Goal: Find specific page/section: Find specific page/section

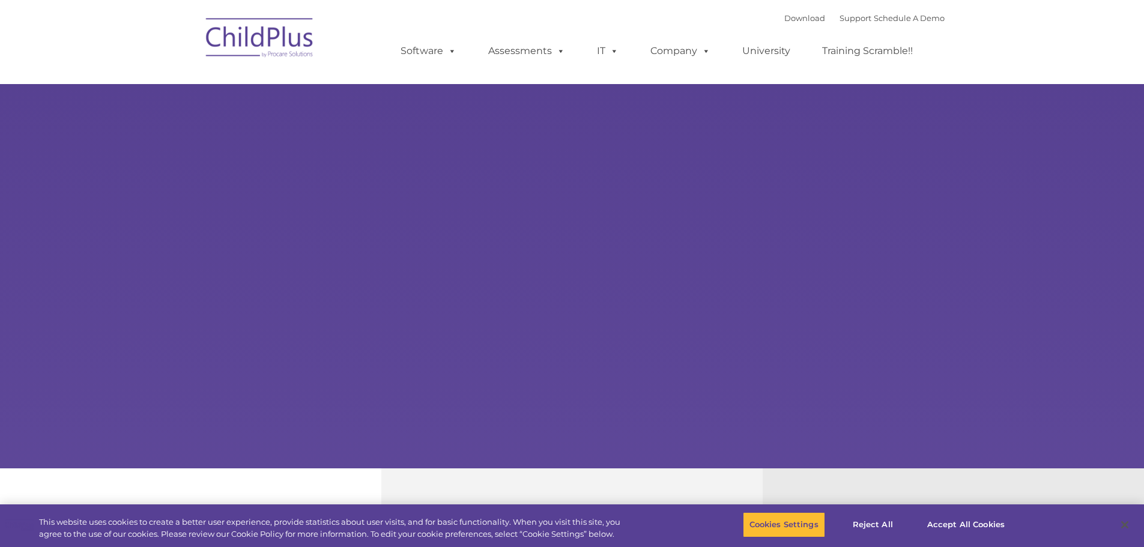
select select "MEDIUM"
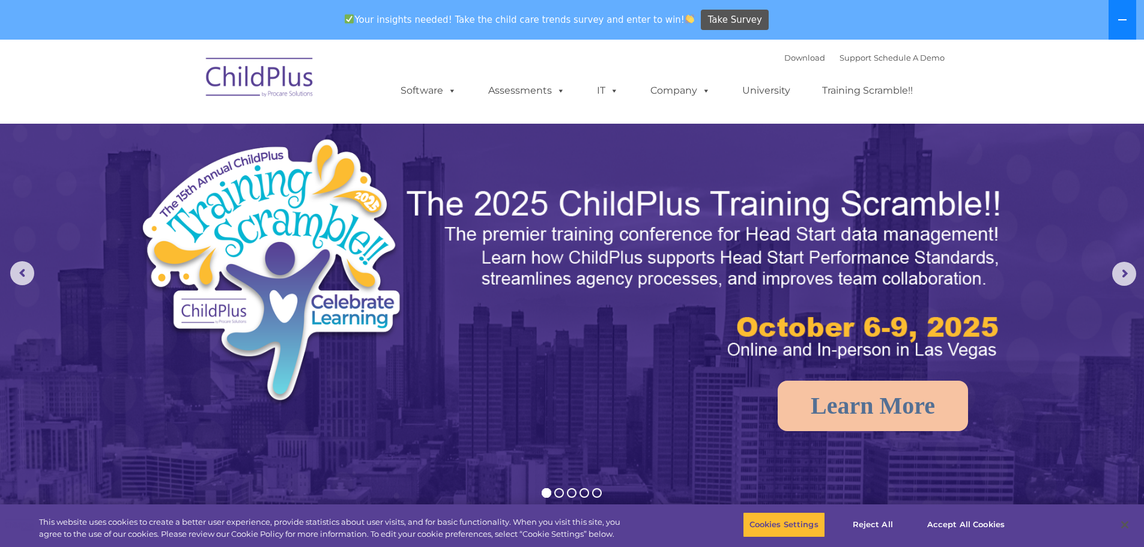
click at [1119, 23] on icon at bounding box center [1123, 20] width 10 height 10
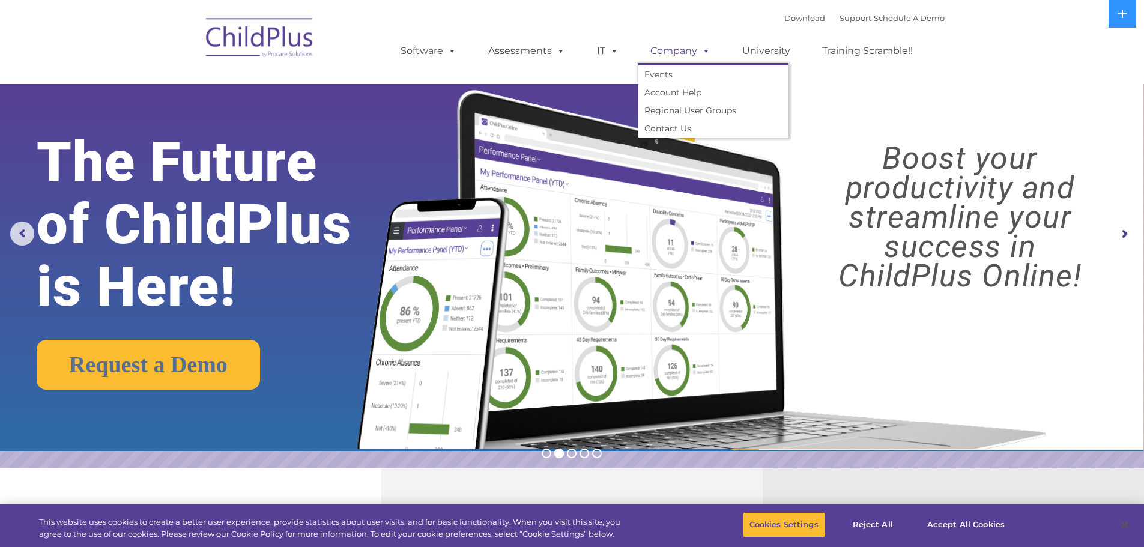
click at [706, 53] on span at bounding box center [703, 50] width 13 height 11
click at [700, 53] on span at bounding box center [703, 50] width 13 height 11
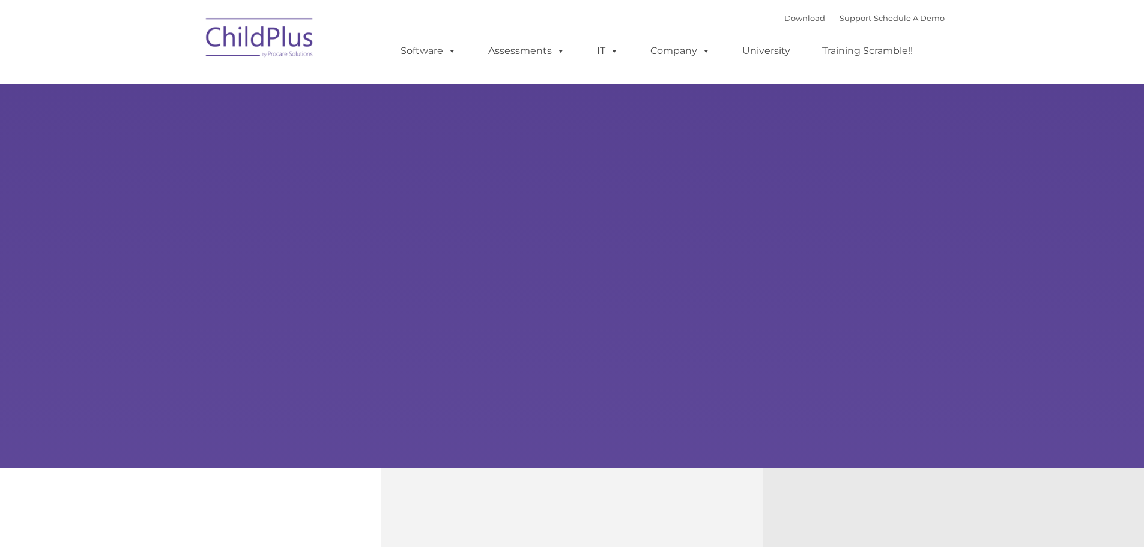
type input ""
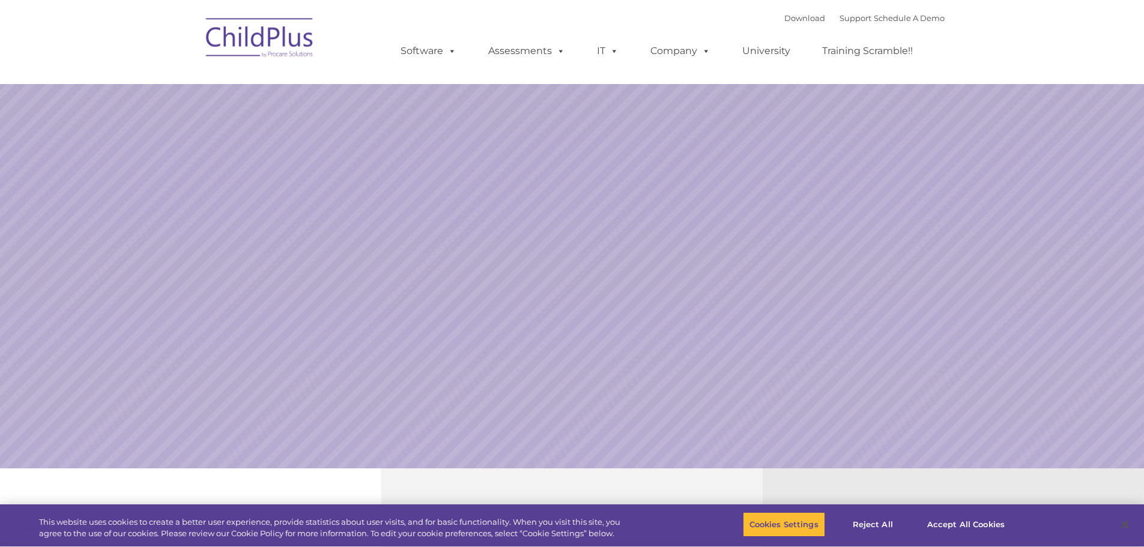
select select "MEDIUM"
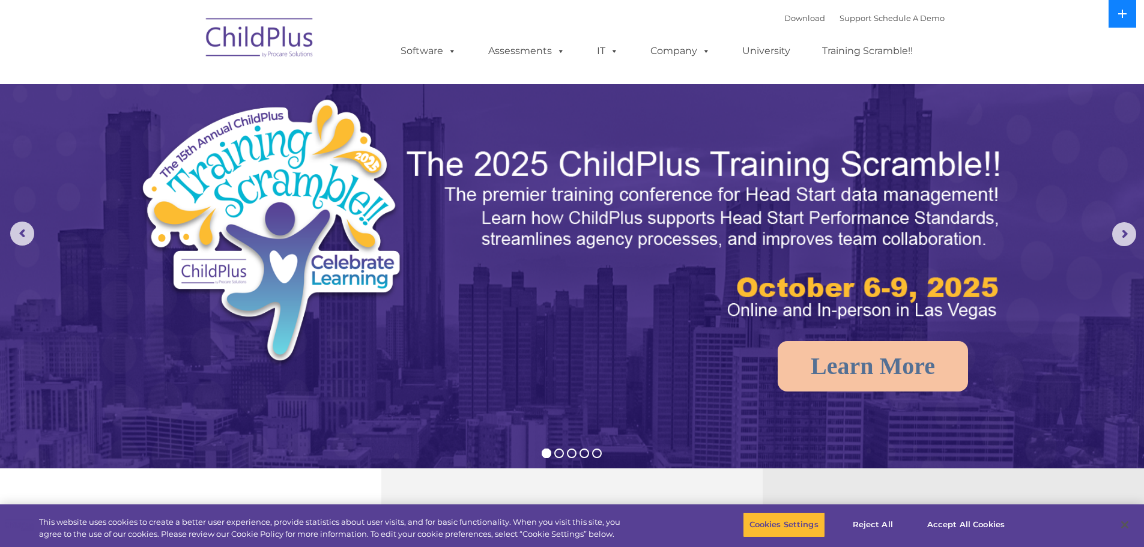
click at [1121, 20] on button at bounding box center [1123, 14] width 28 height 28
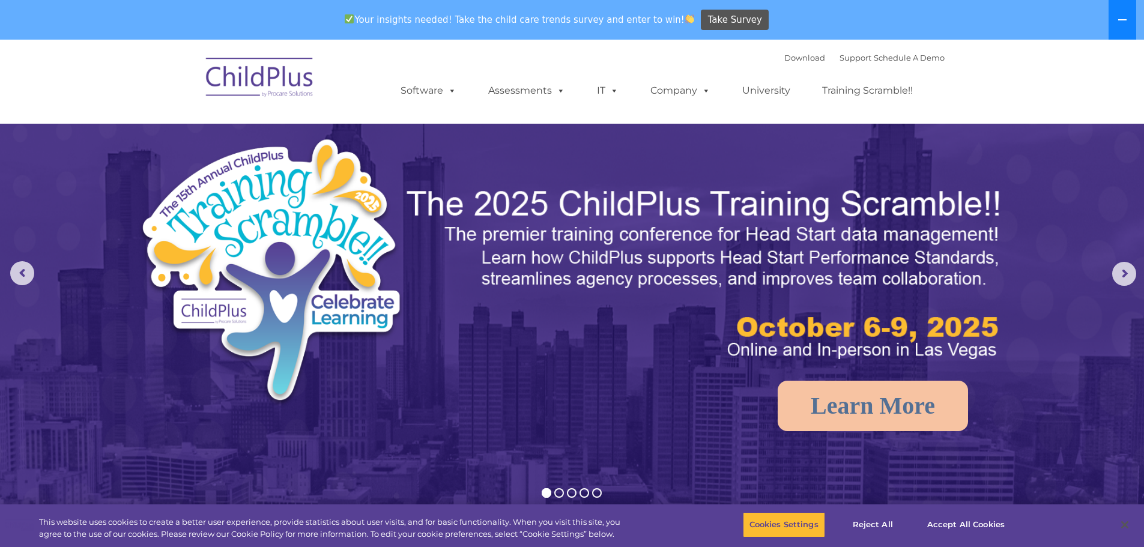
click at [1121, 20] on icon at bounding box center [1123, 19] width 8 height 1
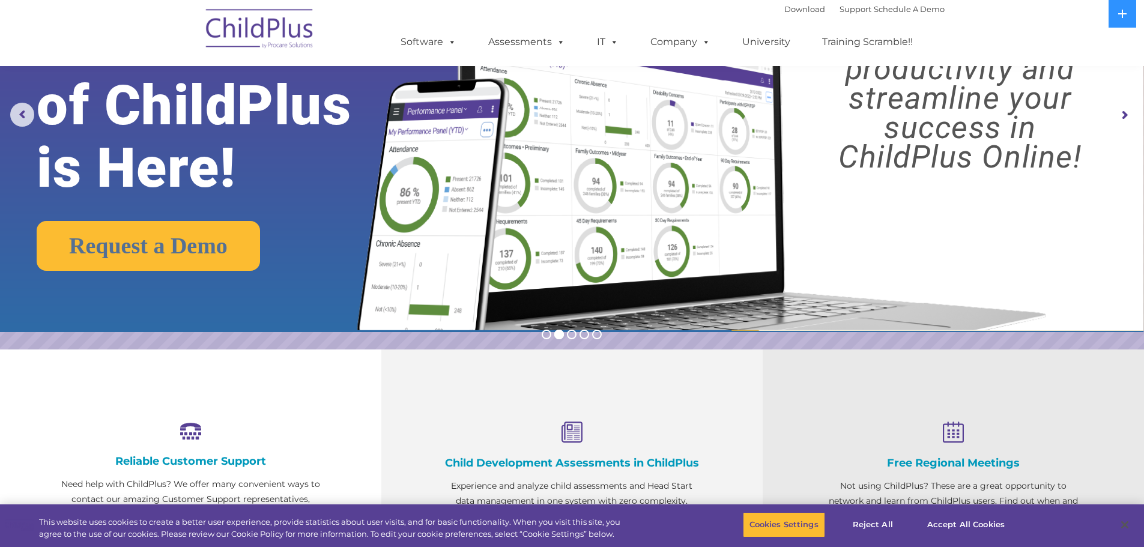
scroll to position [120, 0]
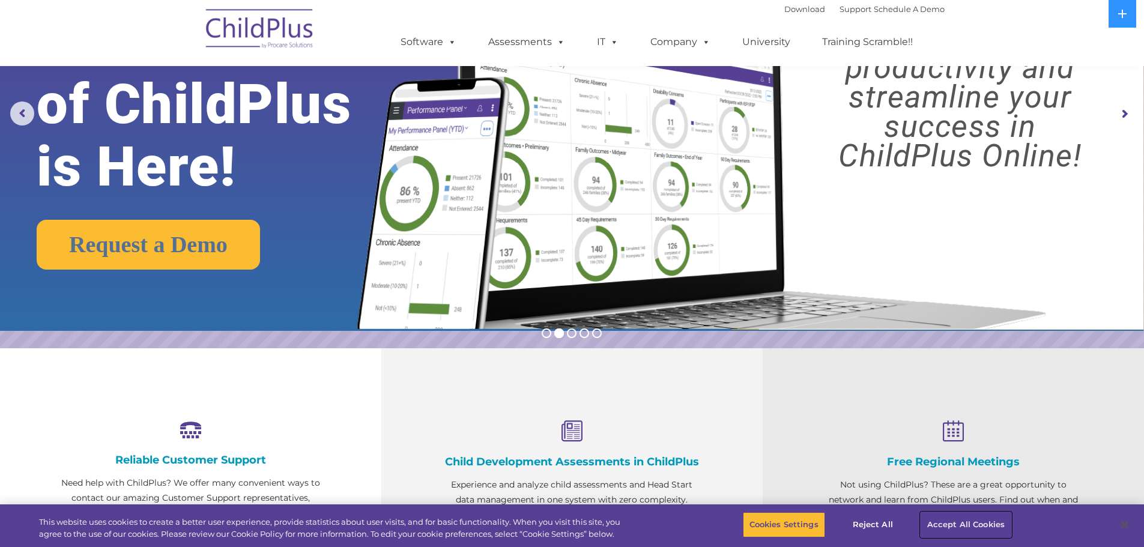
click at [943, 524] on button "Accept All Cookies" at bounding box center [966, 524] width 91 height 25
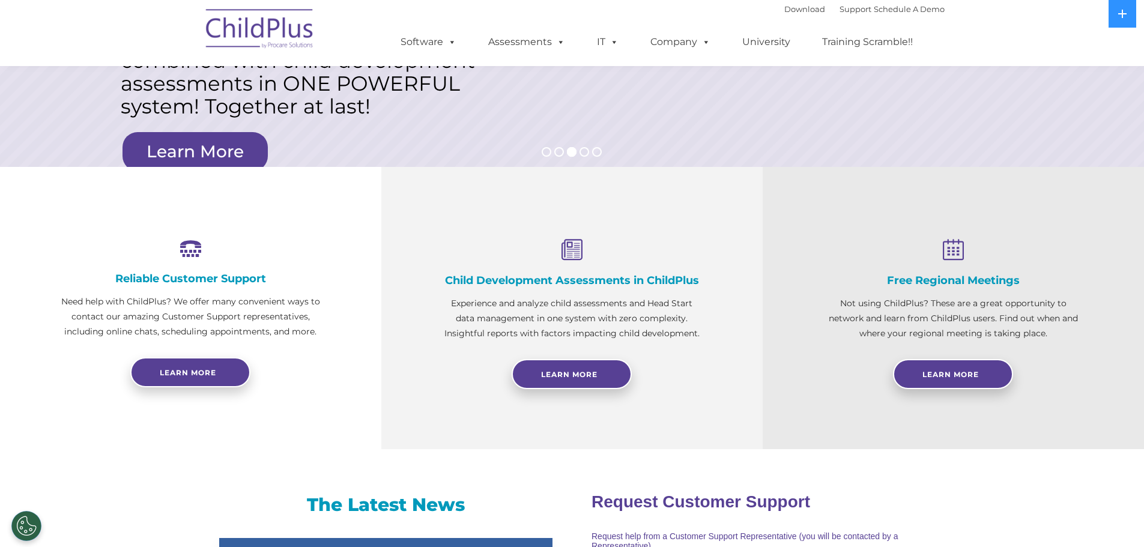
scroll to position [0, 0]
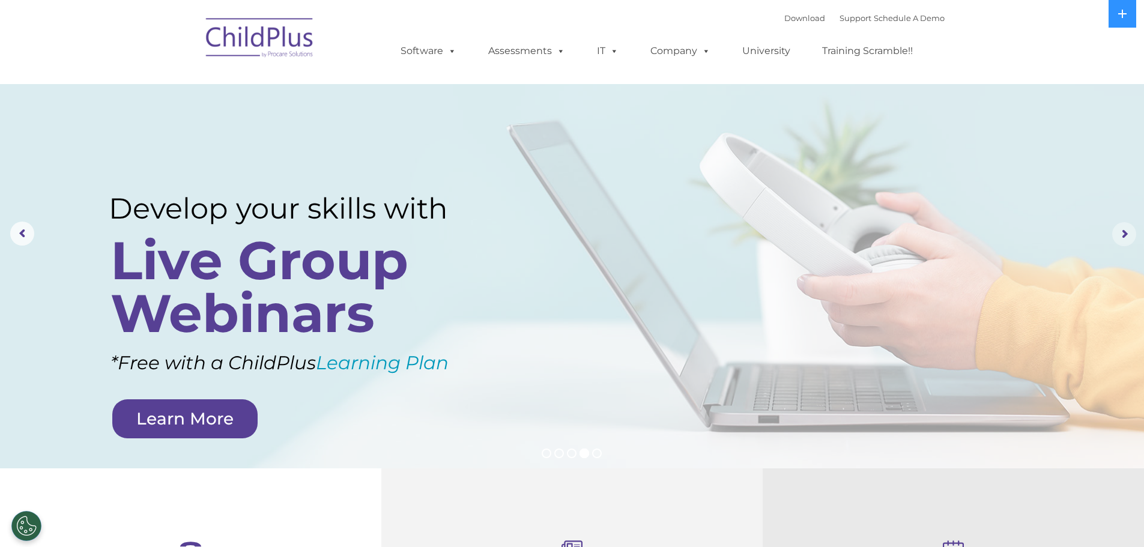
click at [1127, 230] on rs-arrow at bounding box center [1125, 234] width 24 height 24
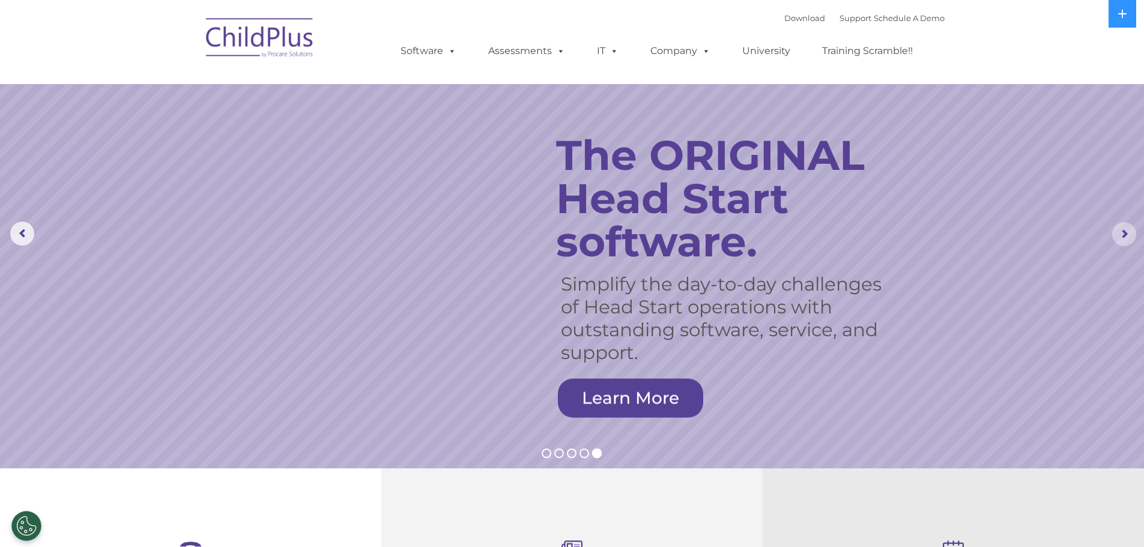
click at [1127, 230] on rs-arrow at bounding box center [1125, 234] width 24 height 24
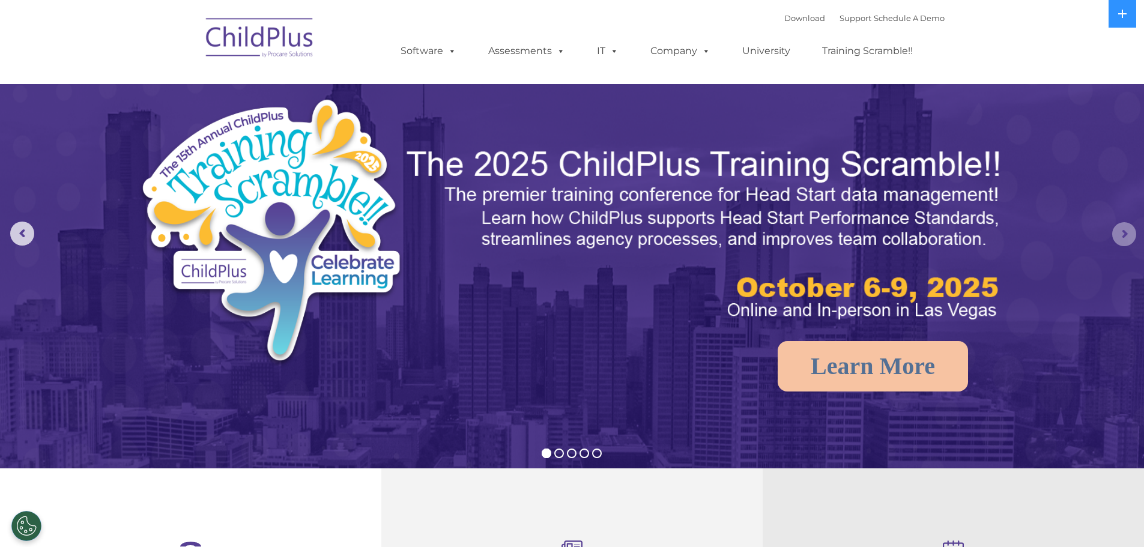
click at [1127, 230] on rs-arrow at bounding box center [1125, 234] width 24 height 24
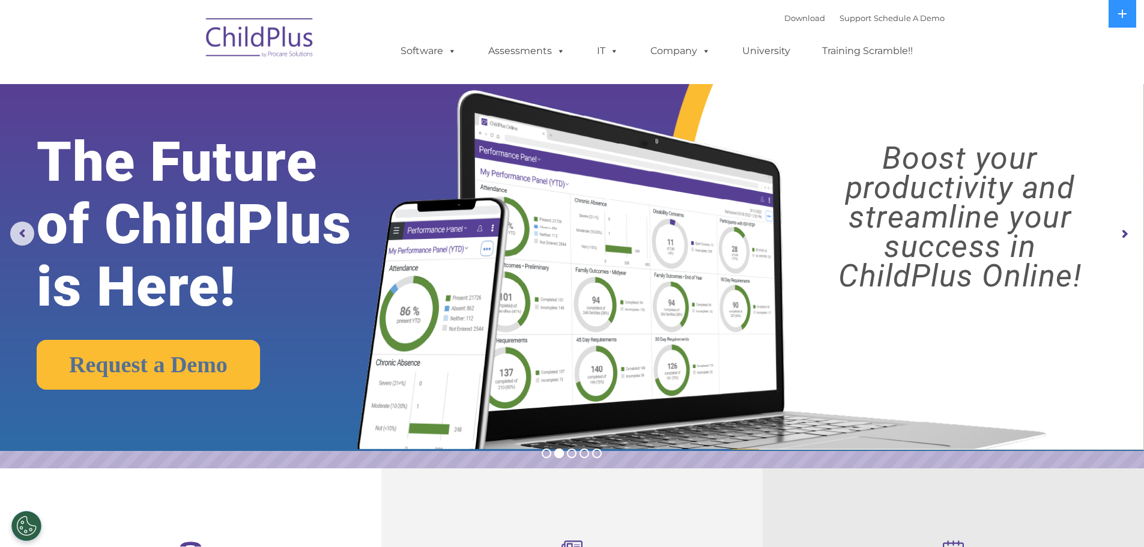
click at [1127, 230] on rs-arrow at bounding box center [1125, 234] width 24 height 24
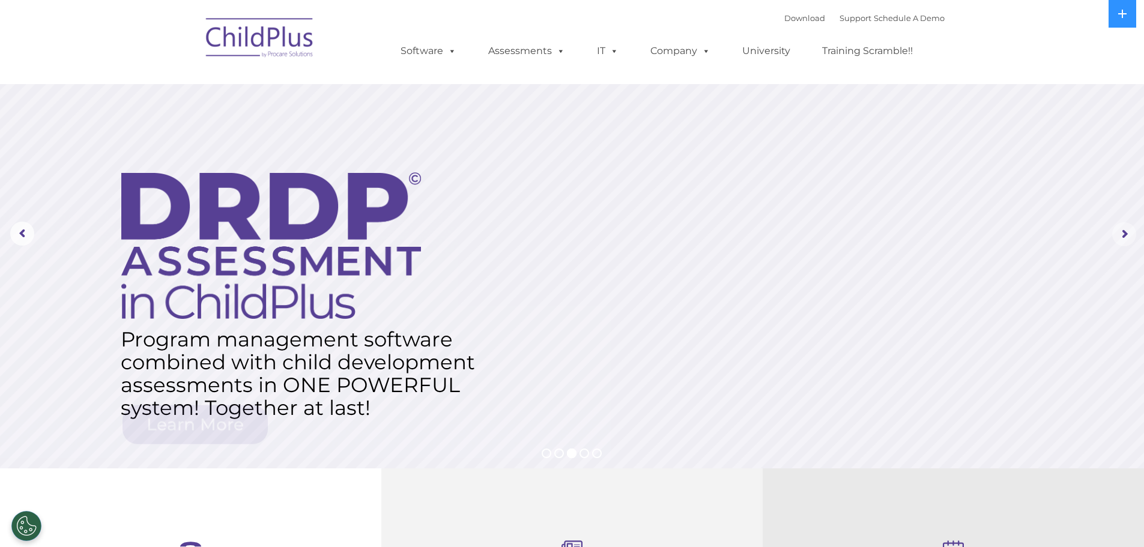
click at [1127, 230] on rs-arrow at bounding box center [1125, 234] width 24 height 24
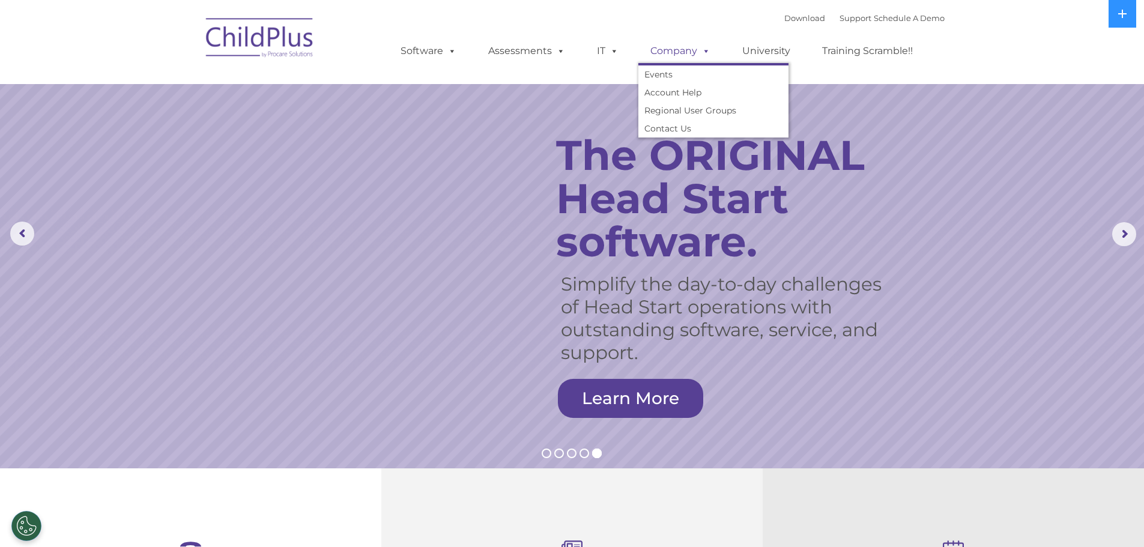
click at [683, 47] on link "Company" at bounding box center [681, 51] width 84 height 24
click at [661, 94] on link "Account Help" at bounding box center [714, 93] width 150 height 18
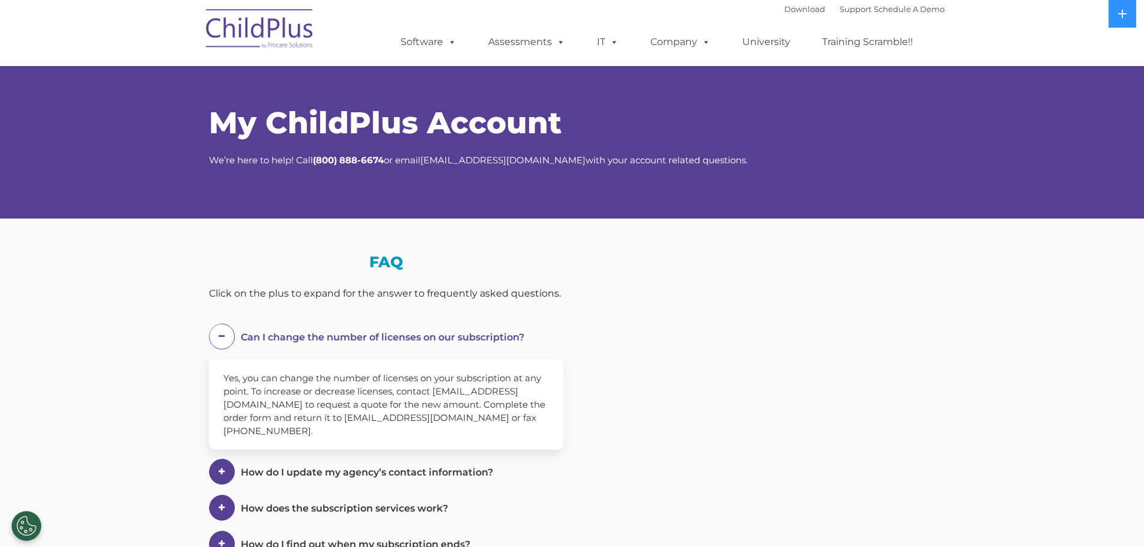
select select "MEDIUM"
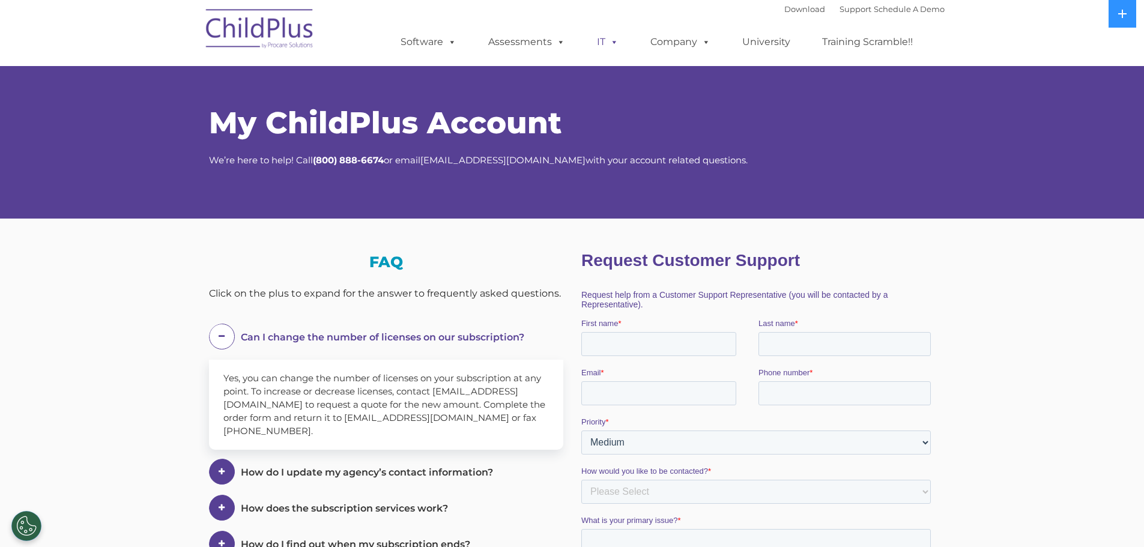
click at [610, 44] on span at bounding box center [612, 41] width 13 height 11
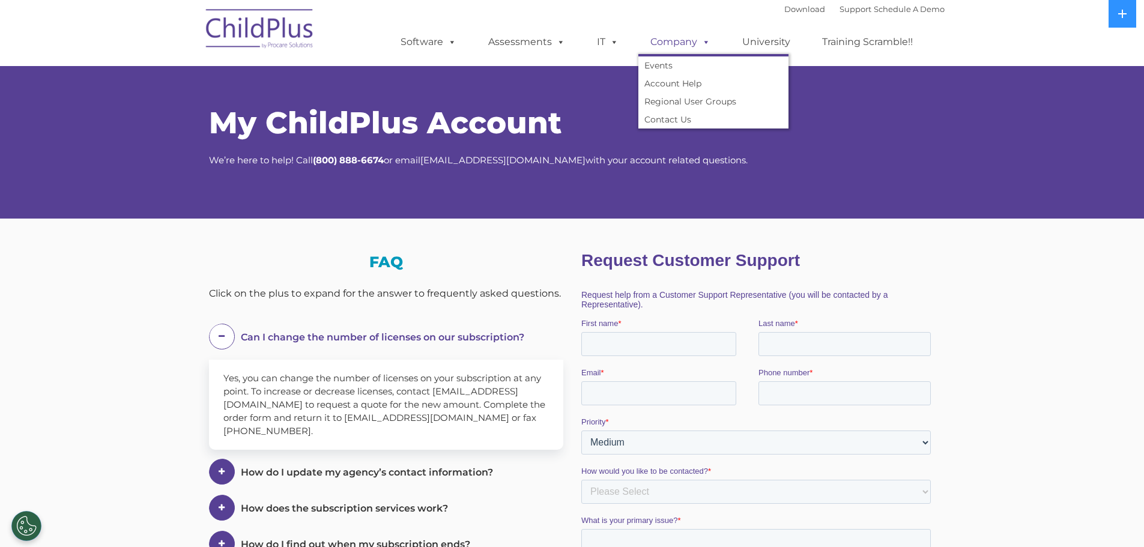
click at [664, 41] on link "Company" at bounding box center [681, 42] width 84 height 24
click at [676, 80] on link "Account Help" at bounding box center [714, 83] width 150 height 18
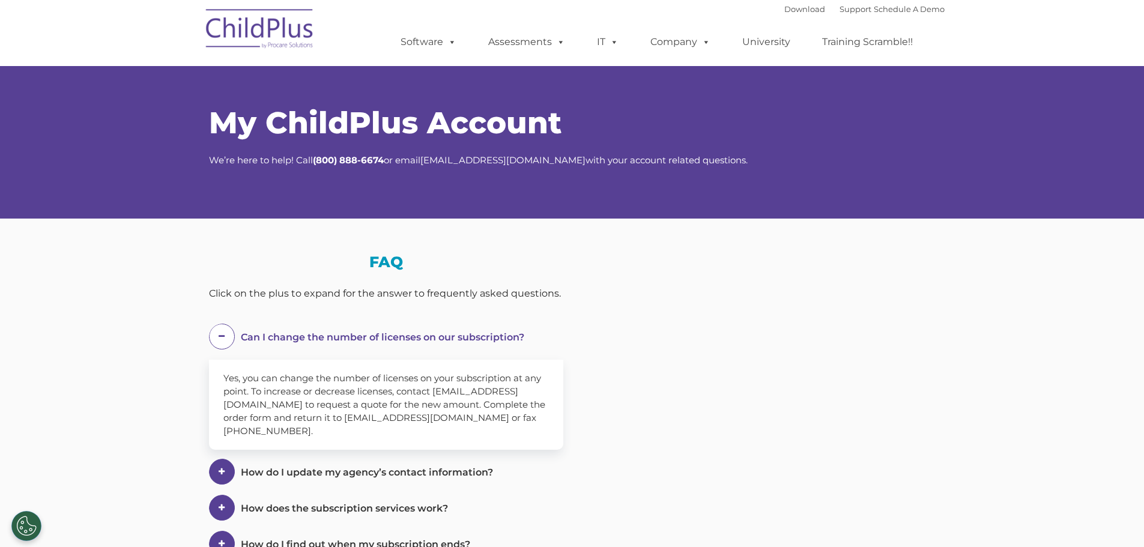
select select "MEDIUM"
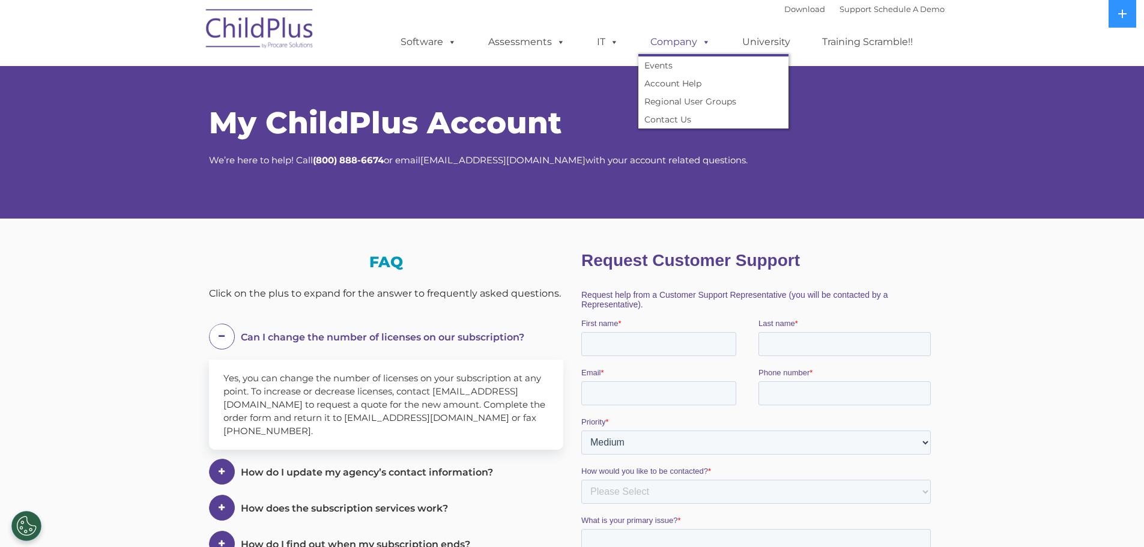
click at [687, 44] on link "Company" at bounding box center [681, 42] width 84 height 24
click at [696, 103] on link "Regional User Groups" at bounding box center [714, 102] width 150 height 18
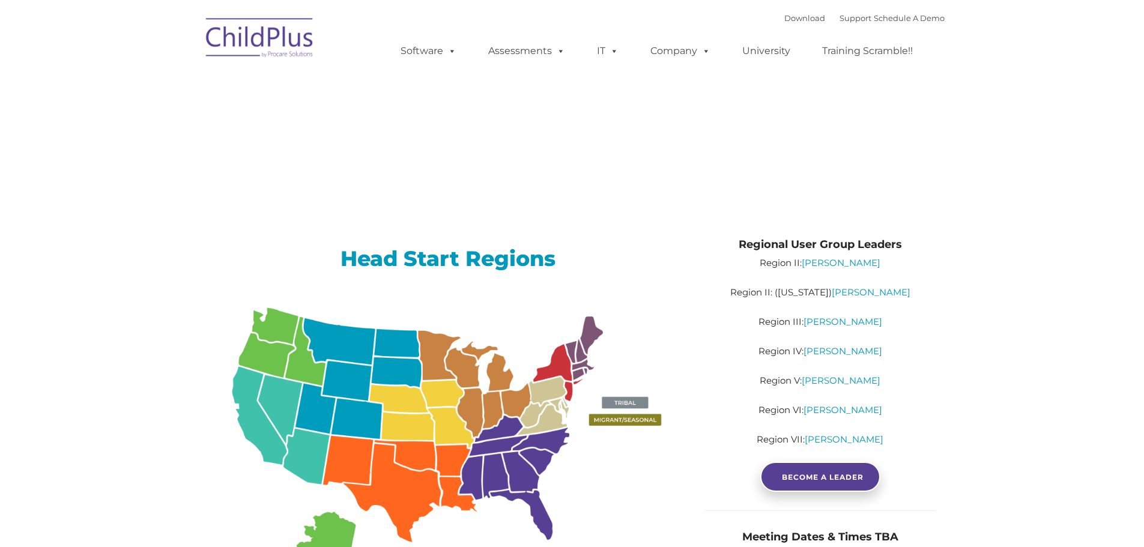
type input ""
click at [696, 103] on h1 "Regional User Groups" at bounding box center [572, 117] width 727 height 30
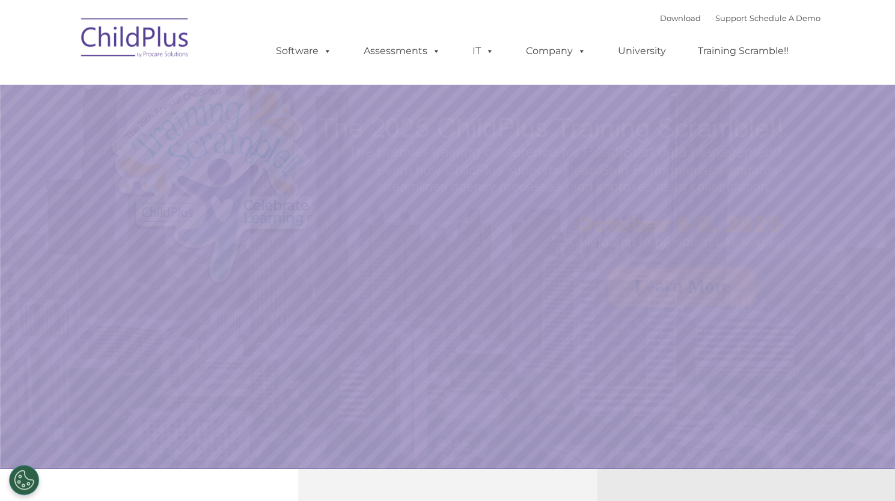
select select "MEDIUM"
